Goal: Information Seeking & Learning: Compare options

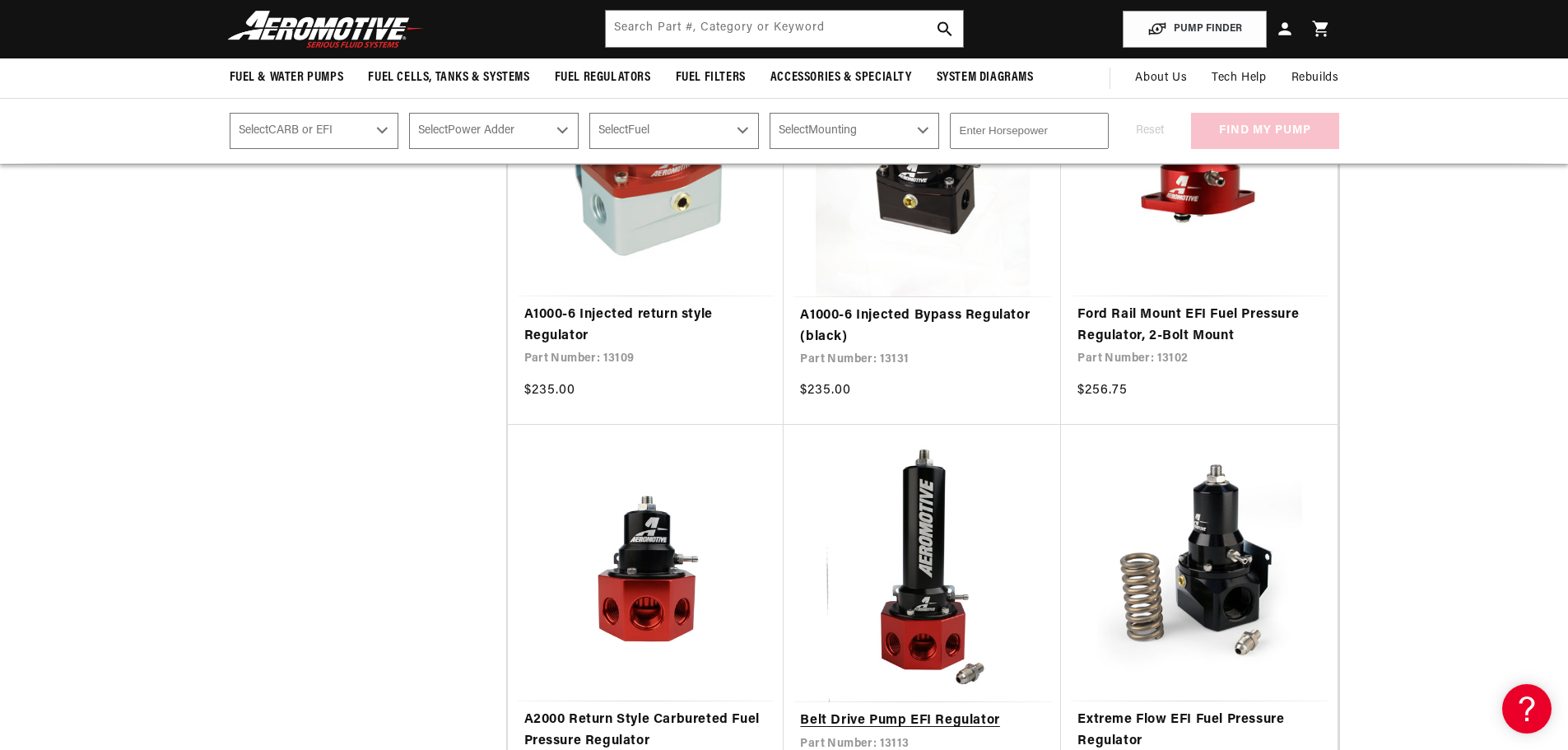
scroll to position [1564, 0]
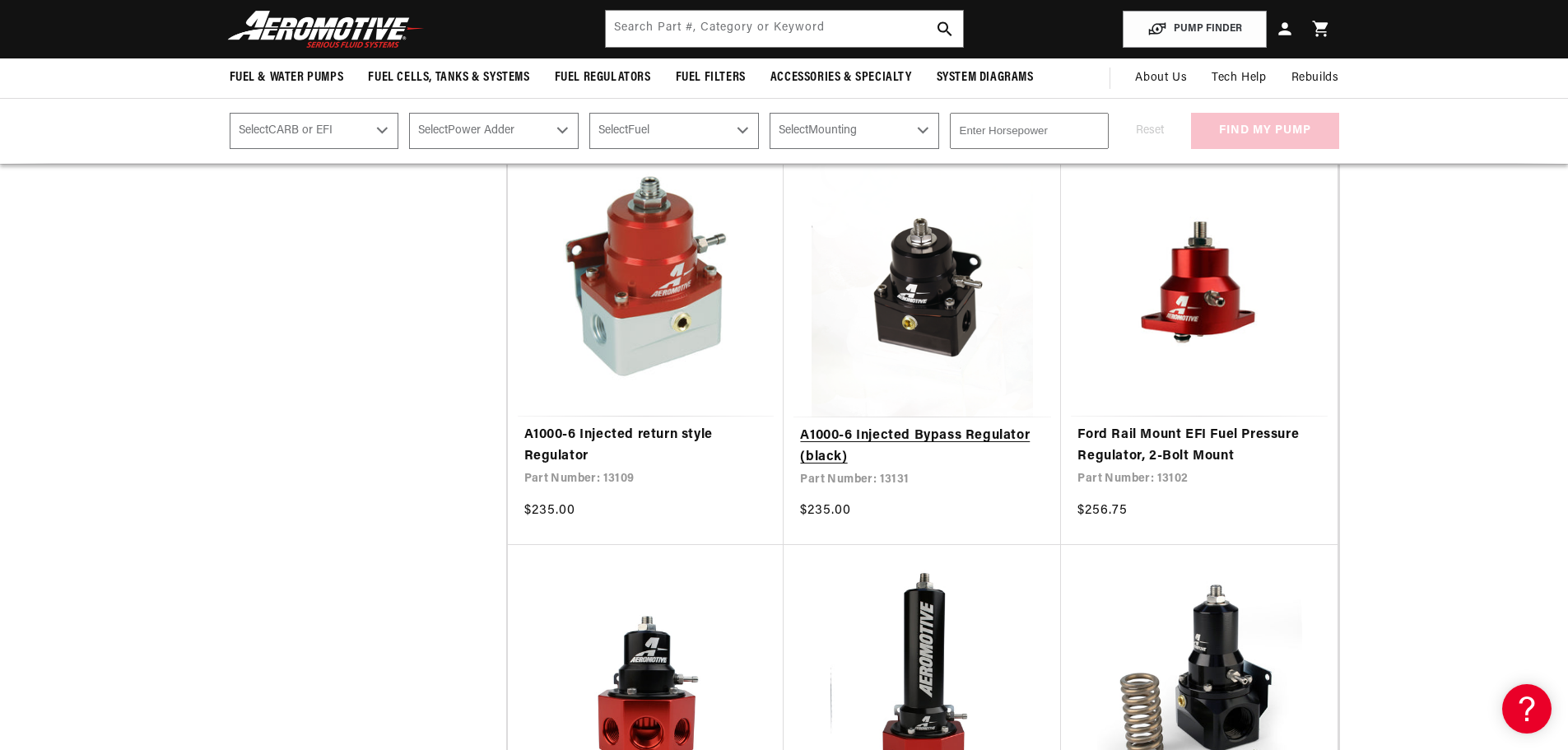
click at [903, 426] on link "A1000-6 Injected Bypass Regulator (black)" at bounding box center [923, 447] width 244 height 42
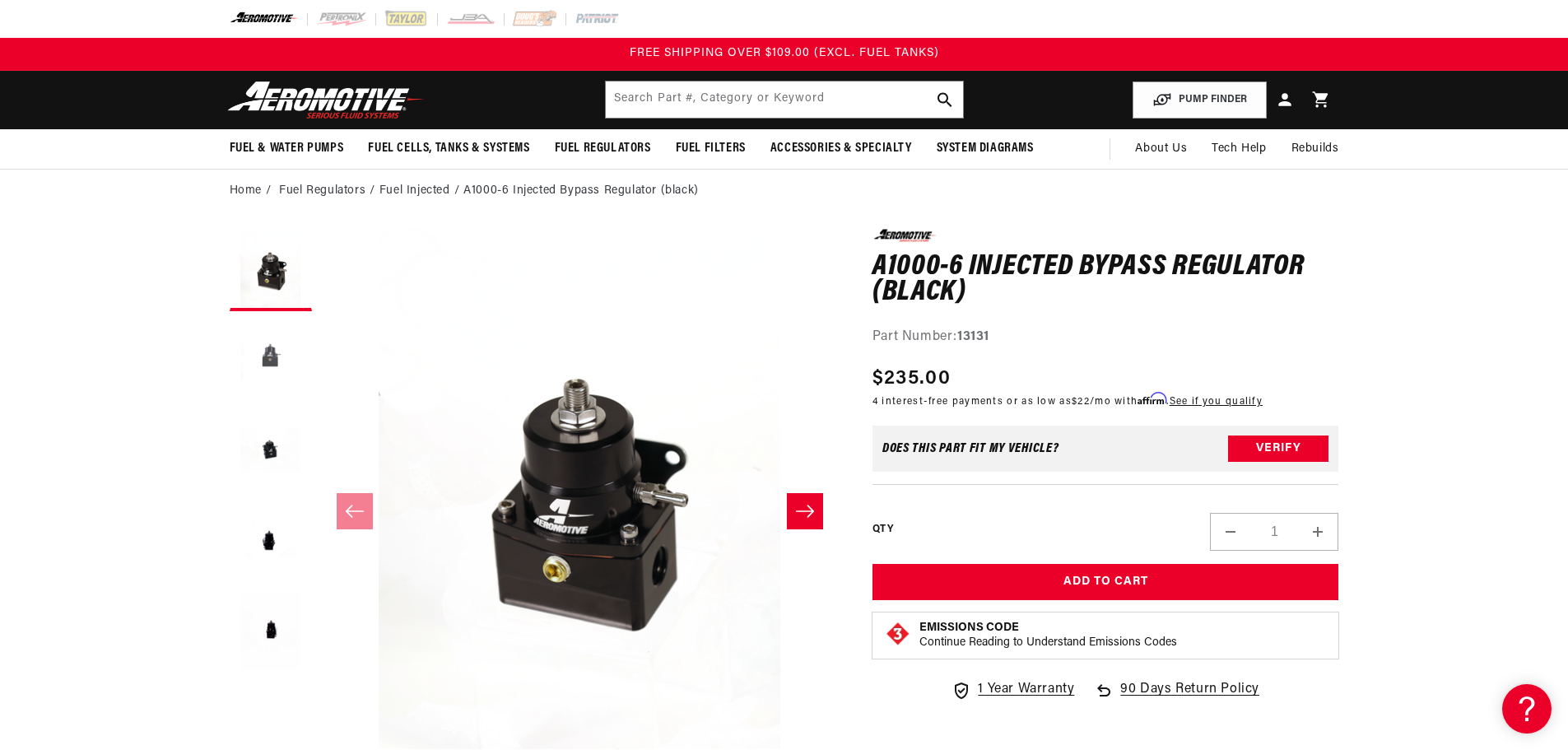
click at [273, 349] on button "Load image 2 in gallery view" at bounding box center [271, 361] width 83 height 83
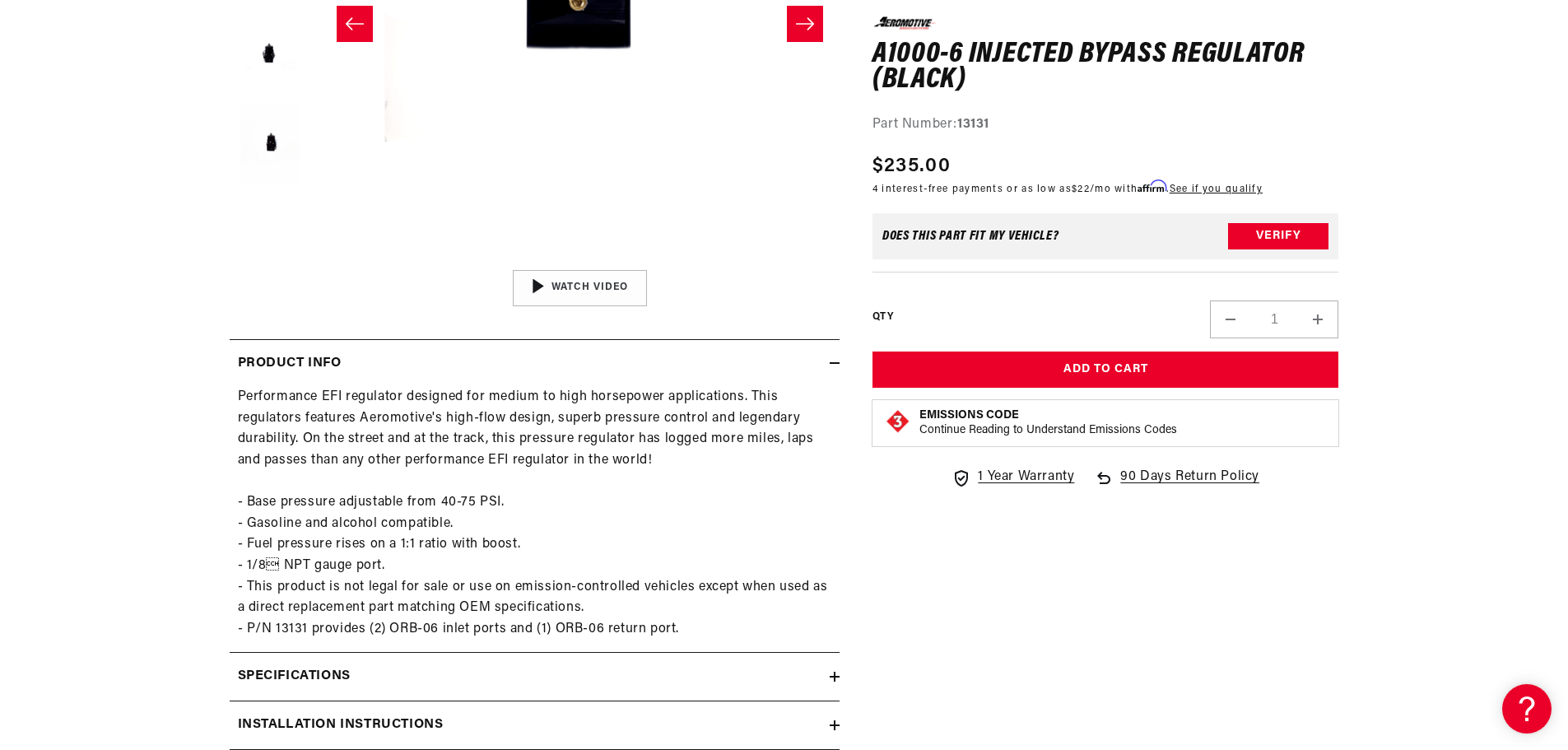
scroll to position [494, 0]
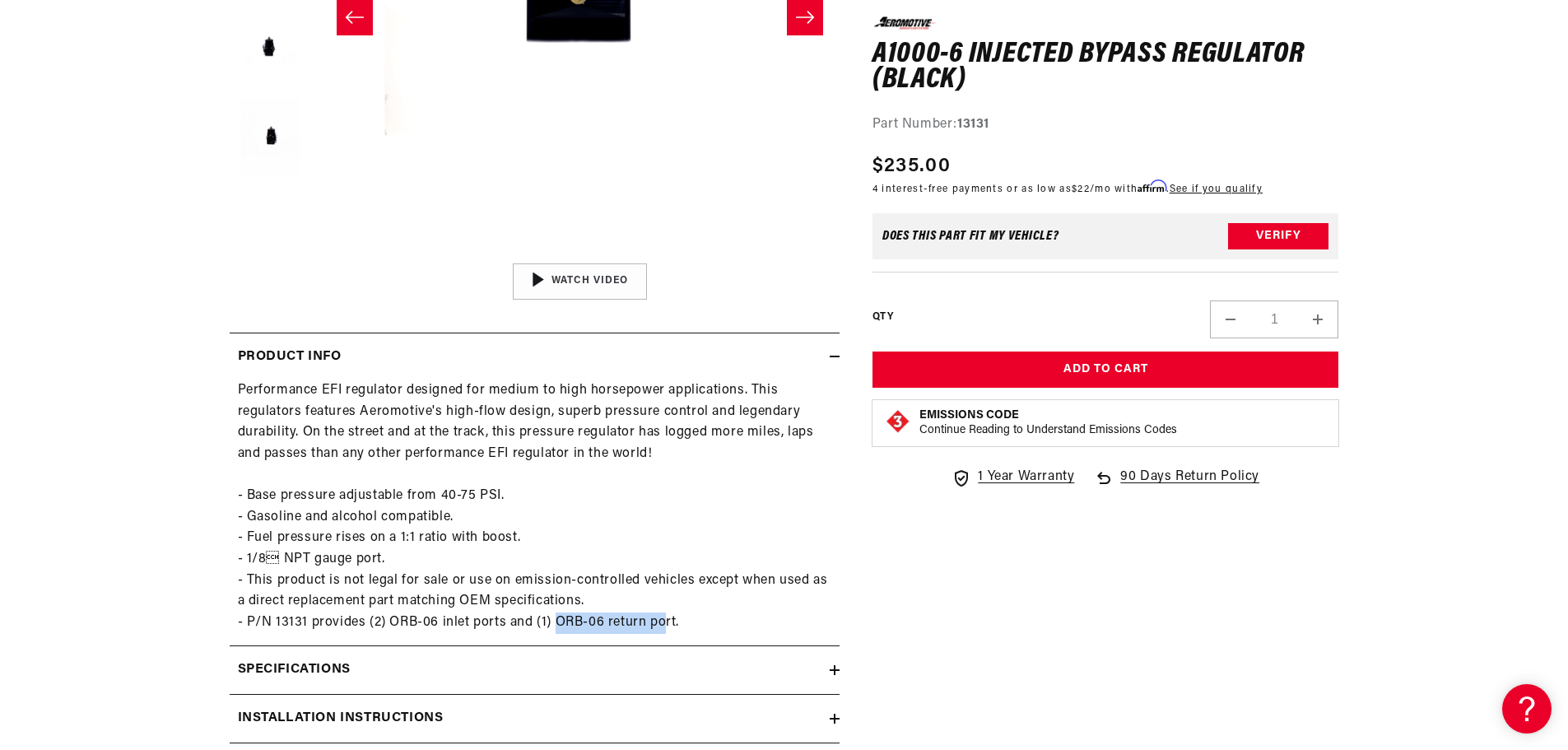
drag, startPoint x: 556, startPoint y: 623, endPoint x: 669, endPoint y: 623, distance: 113.0
click at [669, 623] on div "Performance EFI regulator designed for medium to high horsepower applications. …" at bounding box center [534, 506] width 610 height 252
click at [450, 477] on div "Performance EFI regulator designed for medium to high horsepower applications. …" at bounding box center [534, 506] width 610 height 252
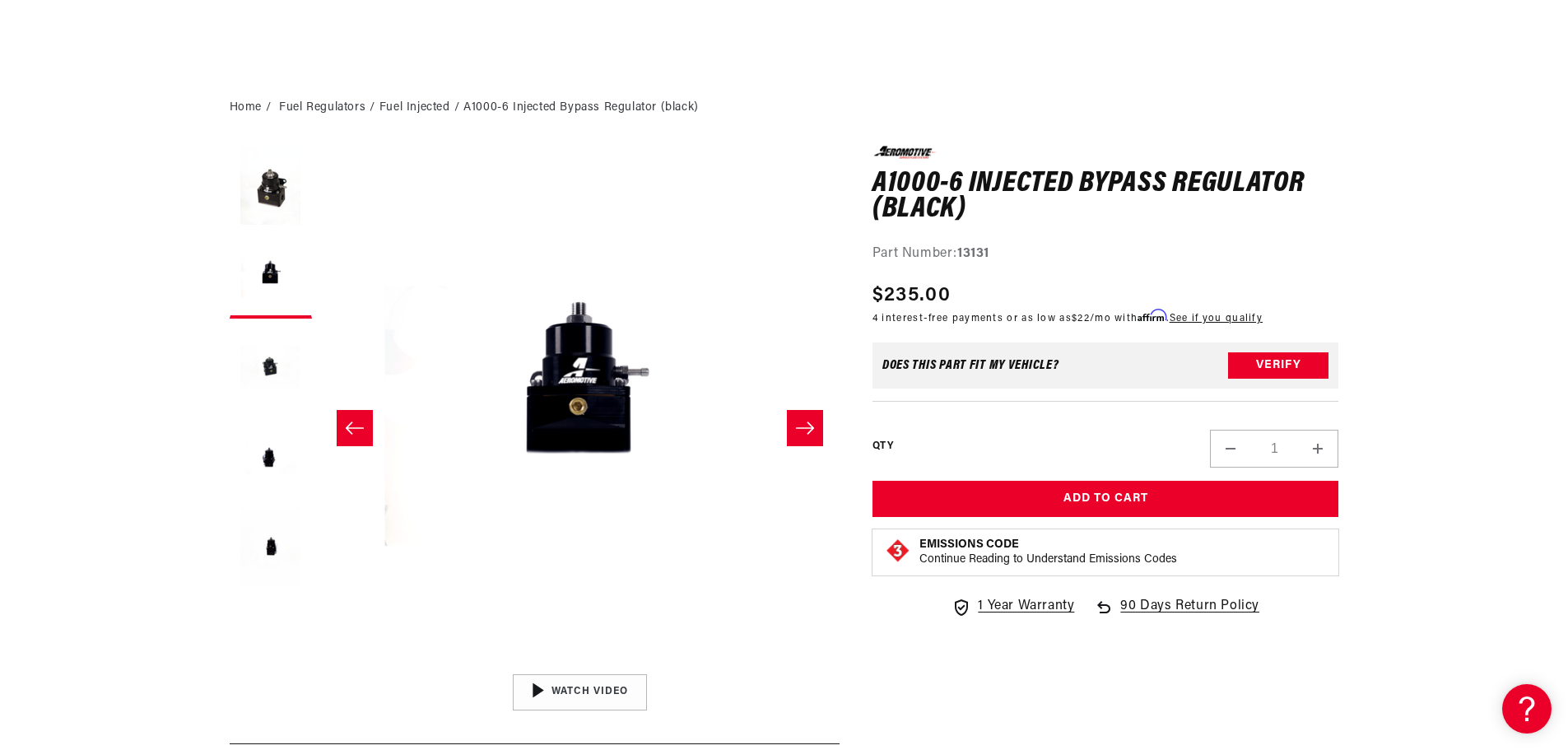
scroll to position [83, 0]
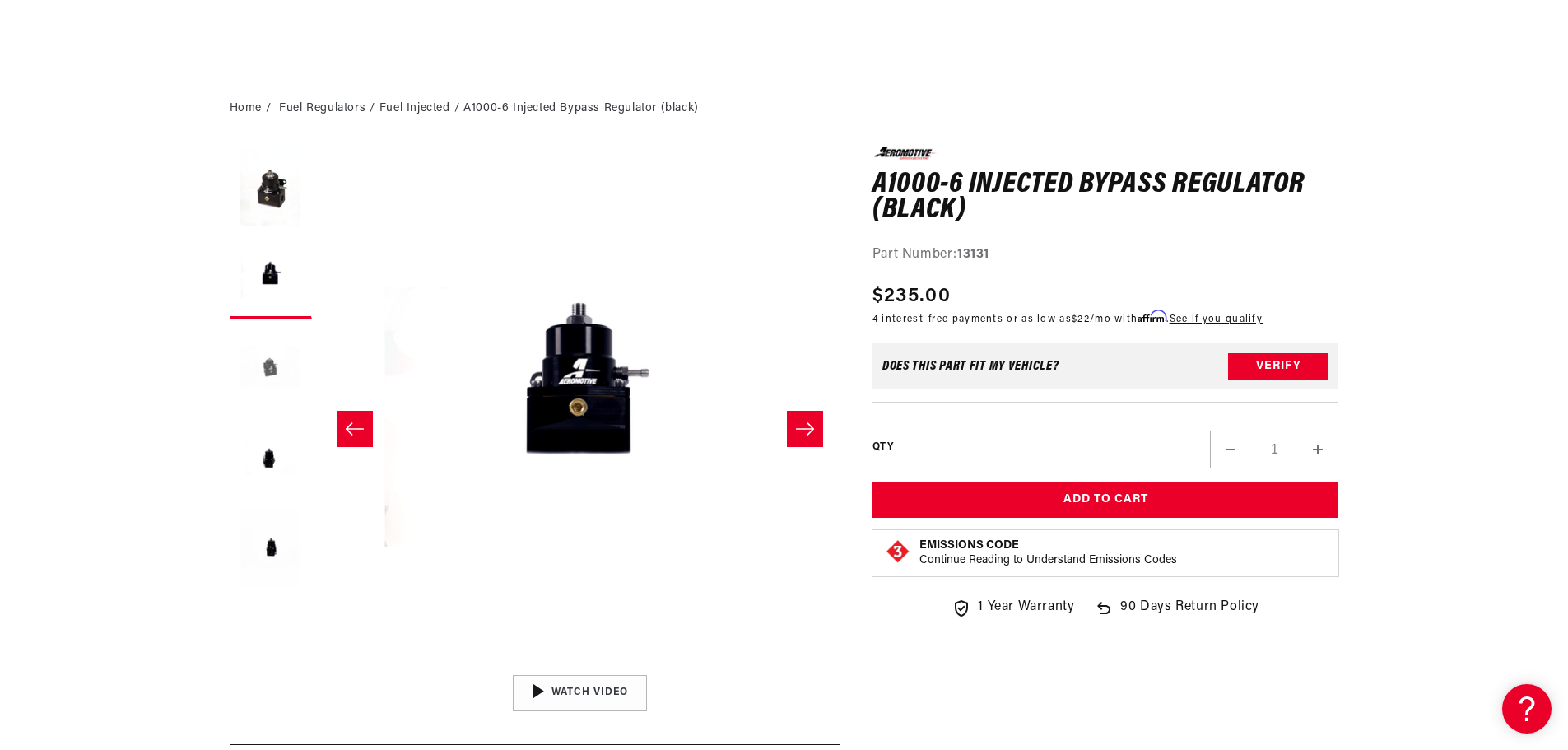
click at [276, 372] on button "Load image 3 in gallery view" at bounding box center [271, 369] width 83 height 83
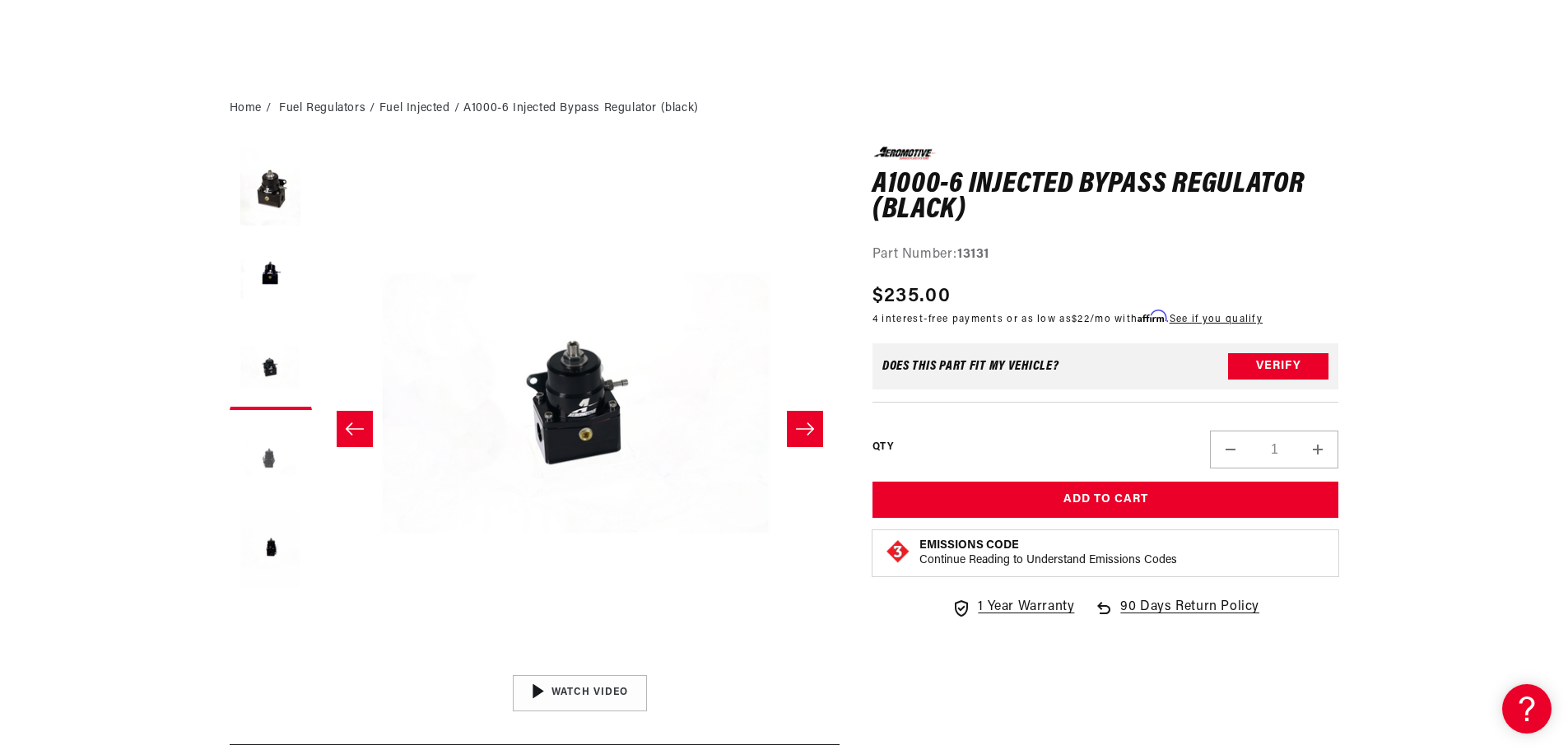
click at [274, 434] on button "Load image 4 in gallery view" at bounding box center [271, 460] width 83 height 83
click at [277, 521] on button "Load image 5 in gallery view" at bounding box center [271, 550] width 83 height 83
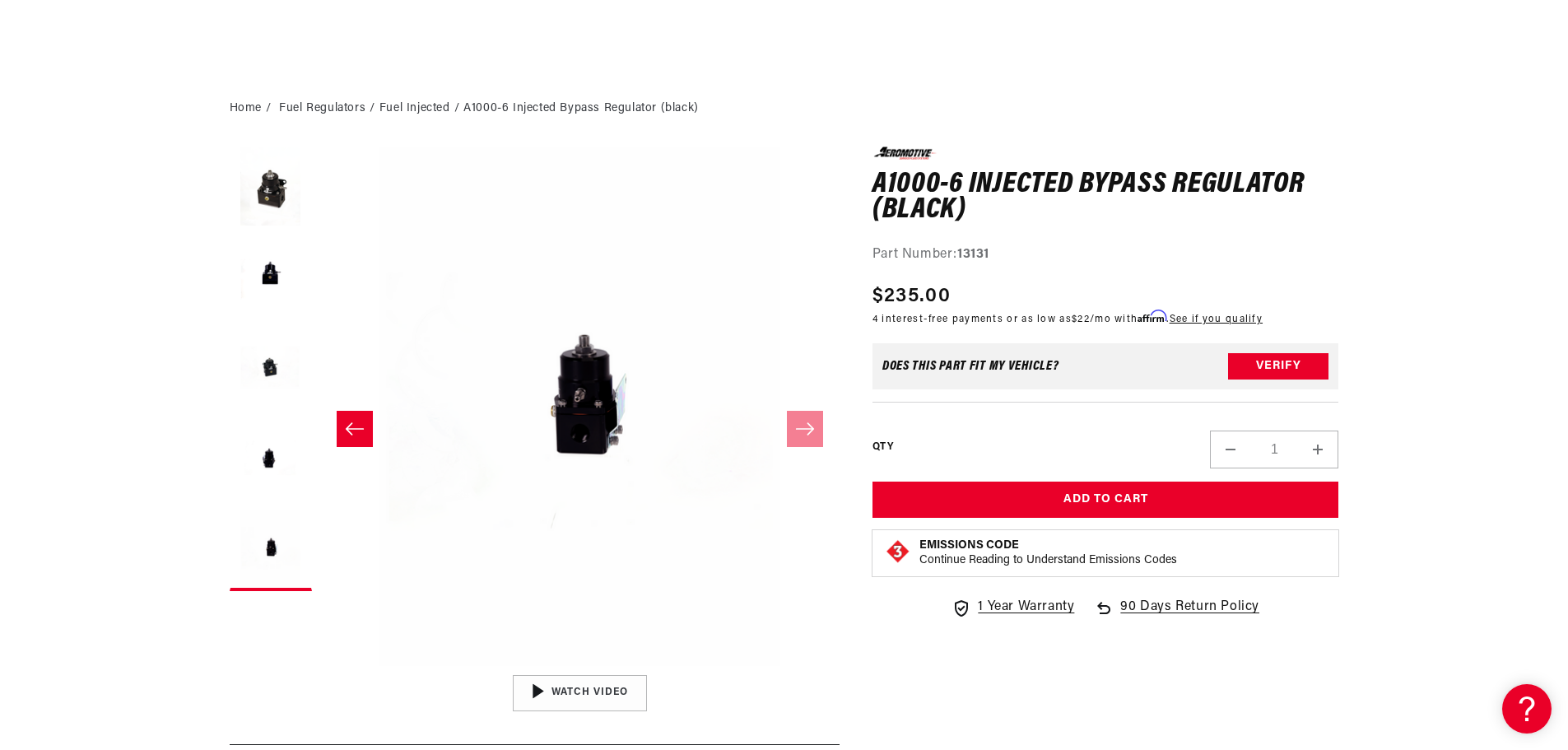
scroll to position [658, 0]
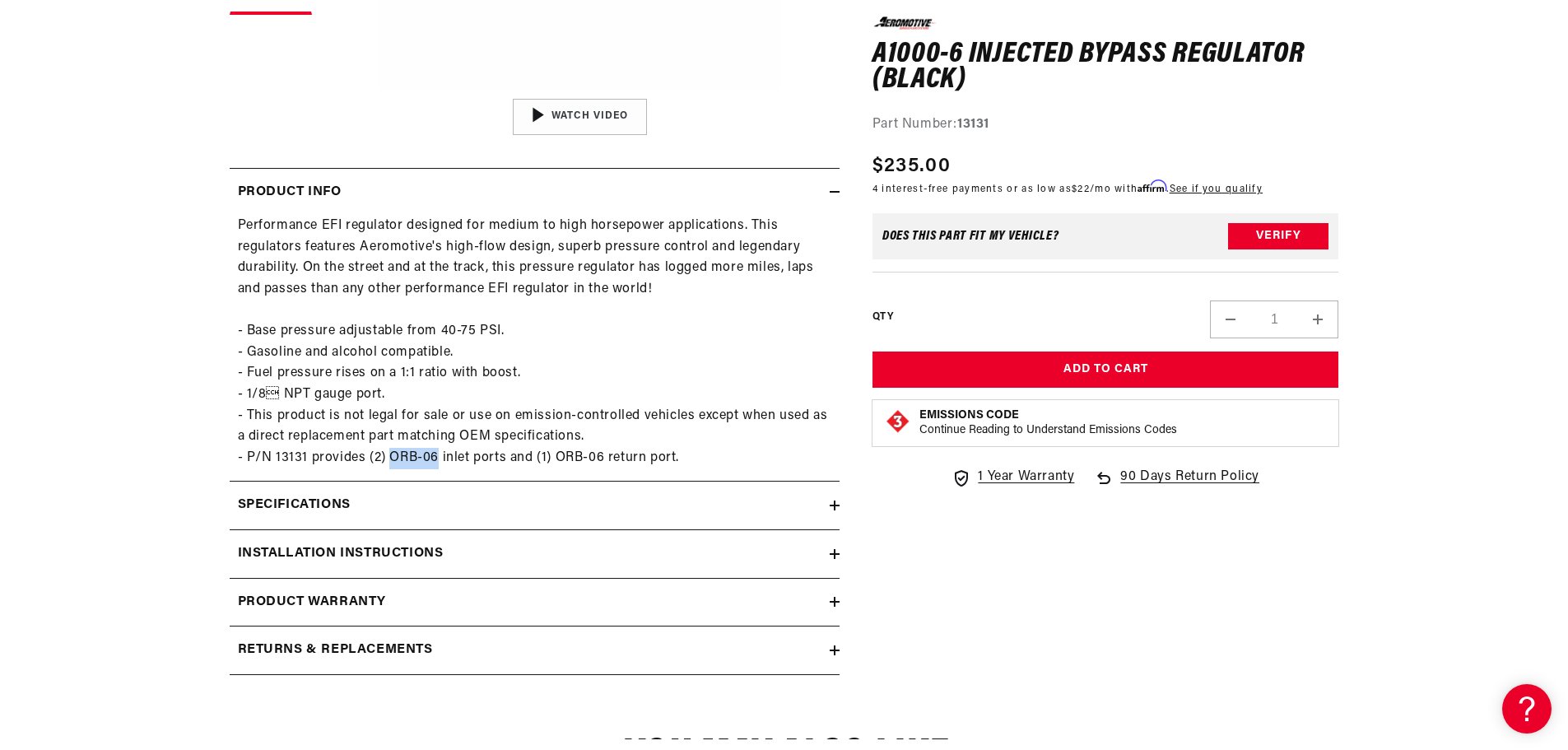
drag, startPoint x: 393, startPoint y: 455, endPoint x: 435, endPoint y: 458, distance: 42.1
click at [435, 458] on div "Performance EFI regulator designed for medium to high horsepower applications. …" at bounding box center [534, 341] width 610 height 252
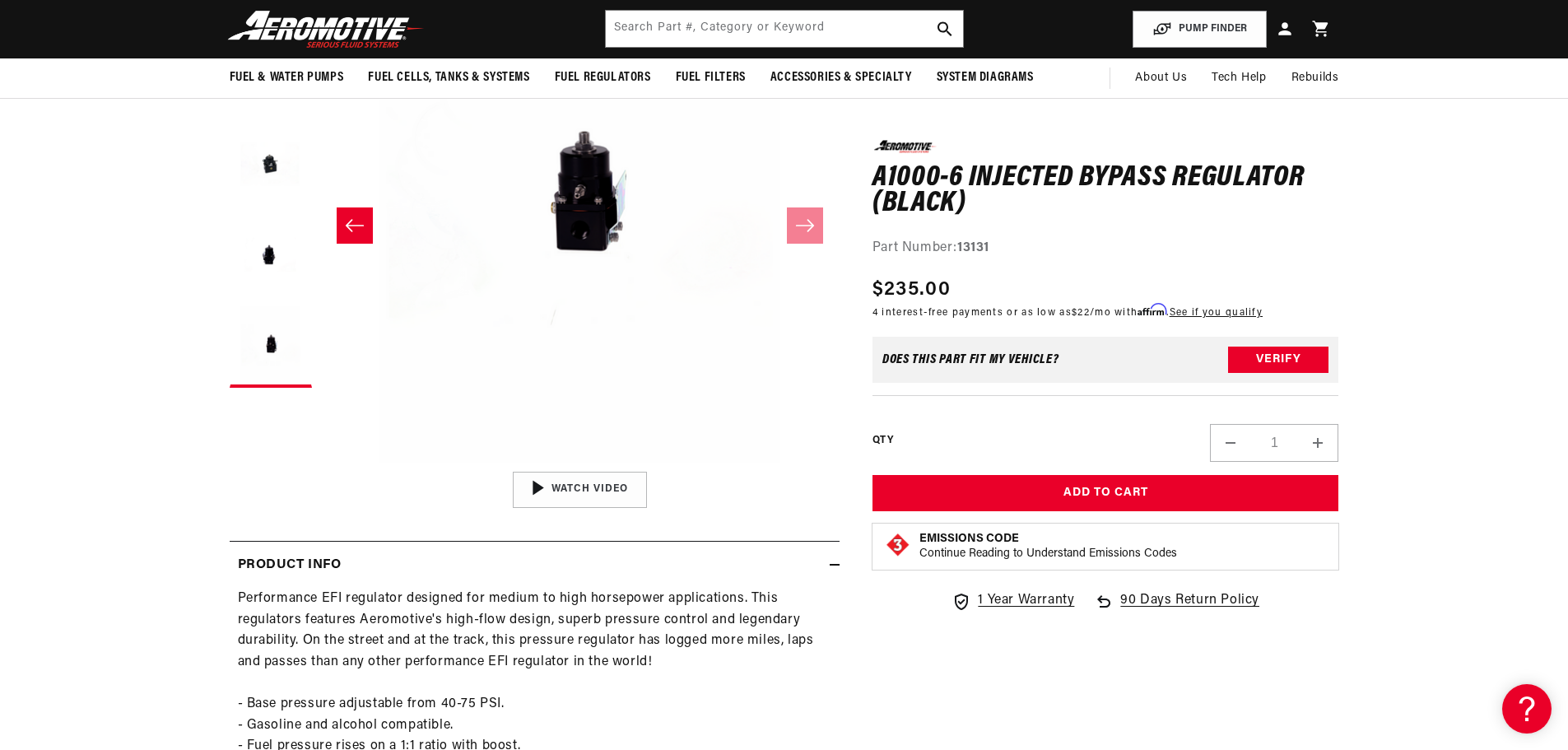
scroll to position [0, 0]
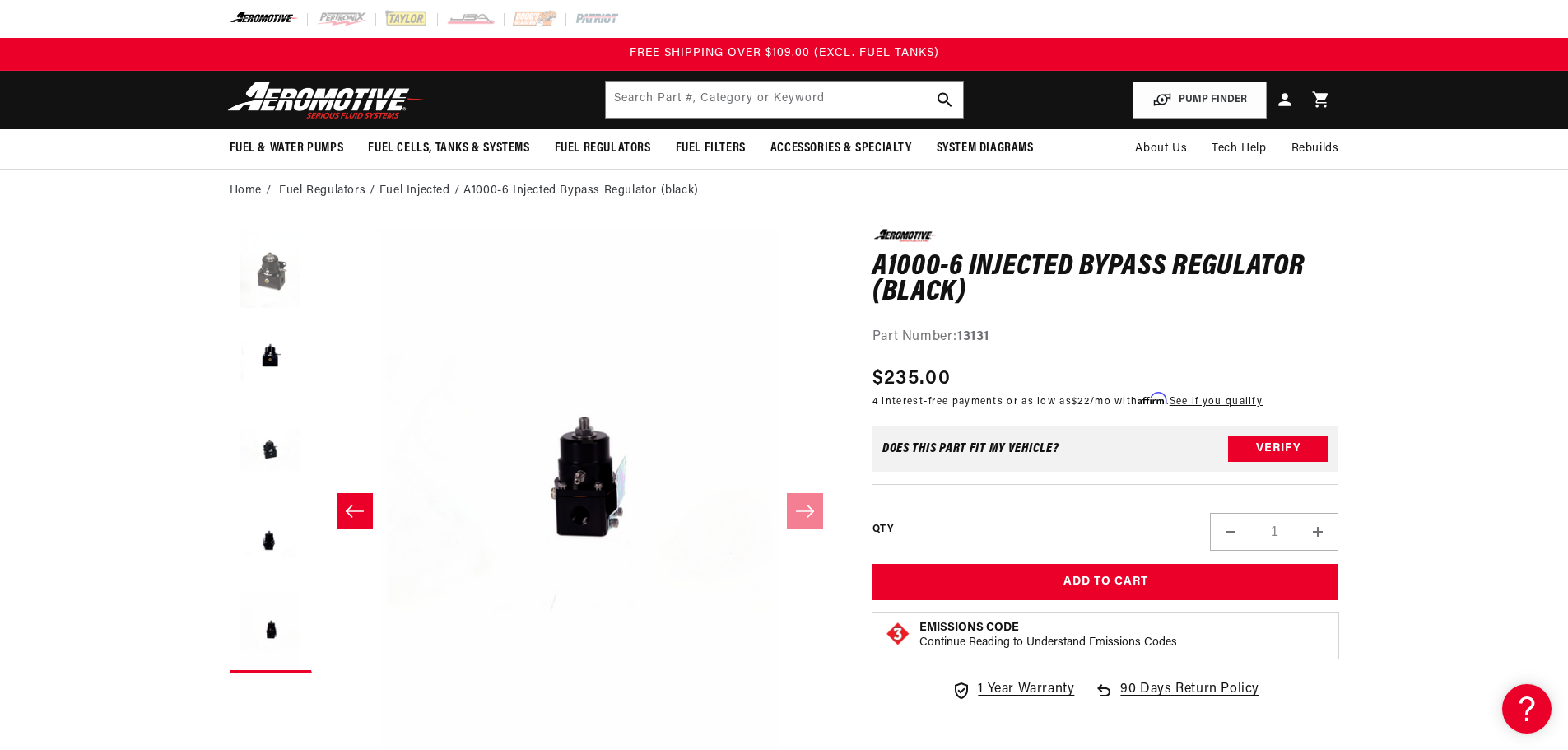
click at [274, 270] on button "Load image 1 in gallery view" at bounding box center [271, 270] width 83 height 83
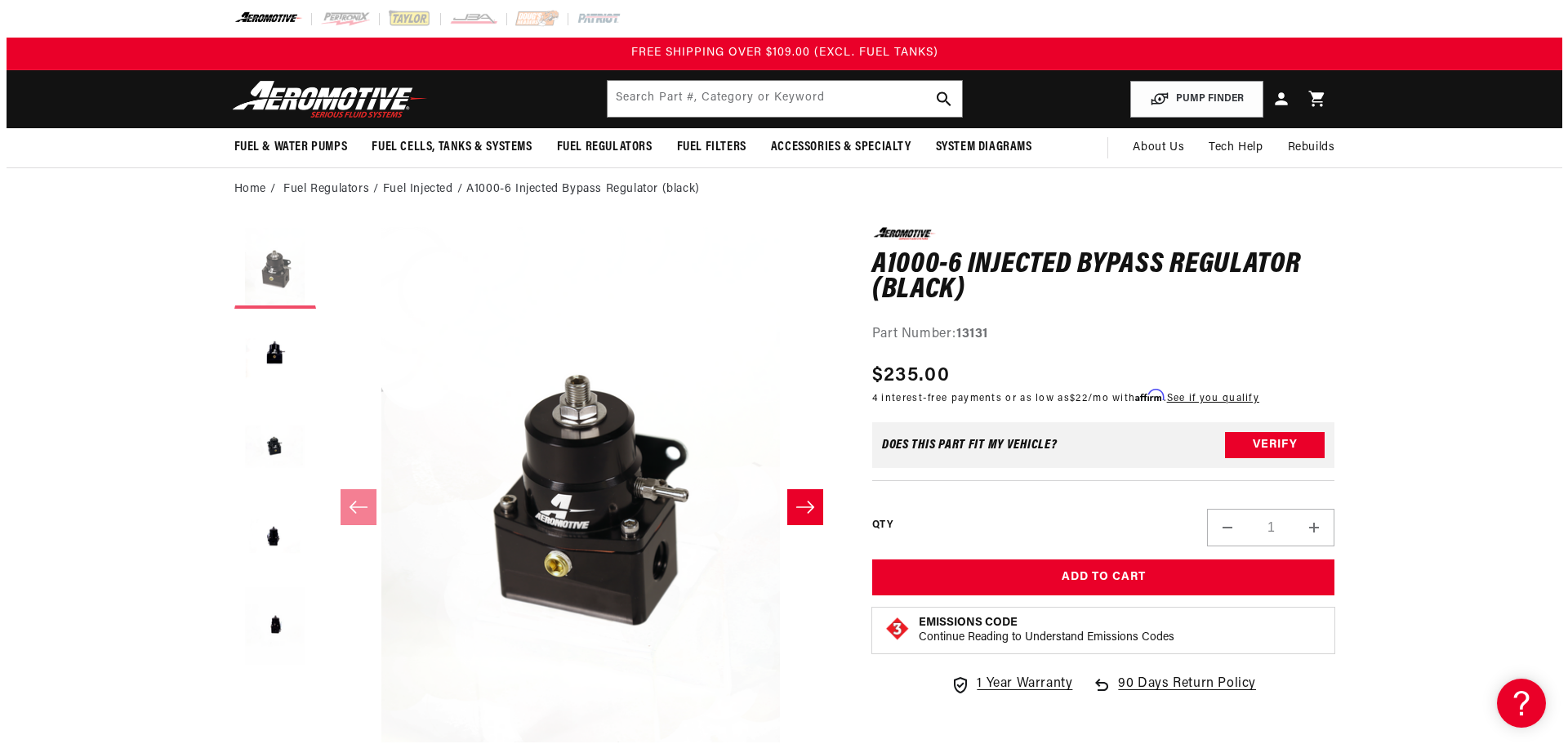
scroll to position [1, 0]
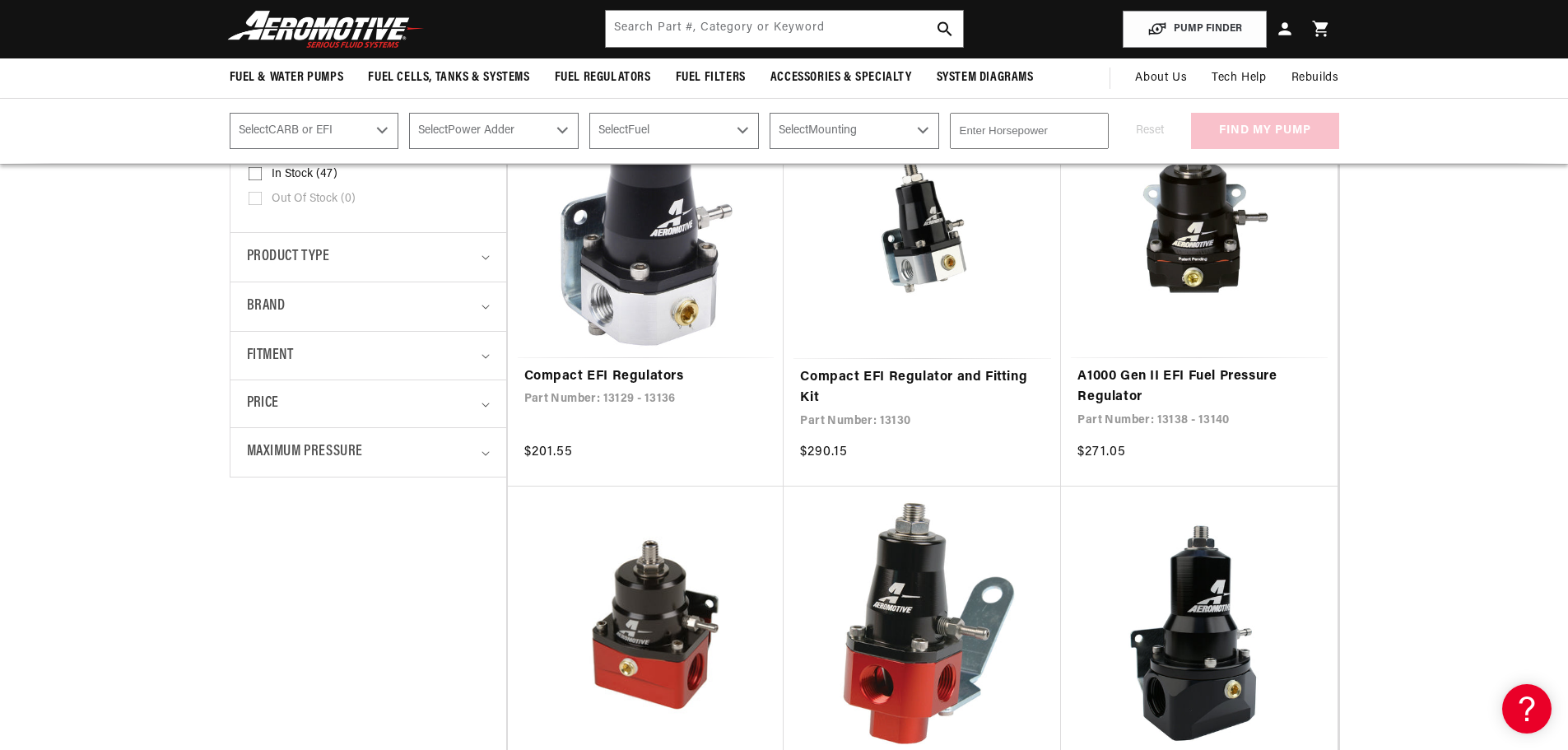
scroll to position [164, 0]
